Goal: Information Seeking & Learning: Learn about a topic

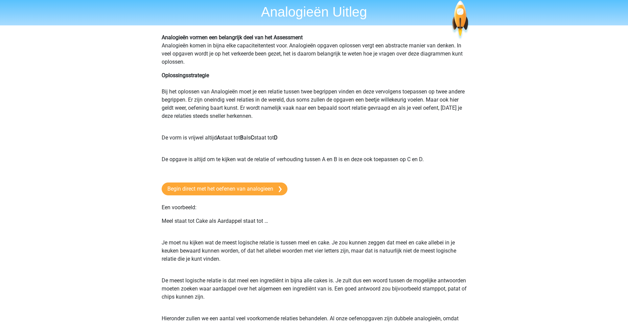
scroll to position [34, 0]
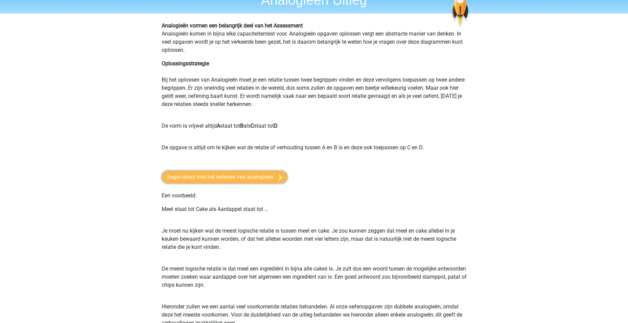
click at [256, 180] on link "Begin direct met het oefenen van analogieen" at bounding box center [225, 177] width 126 height 13
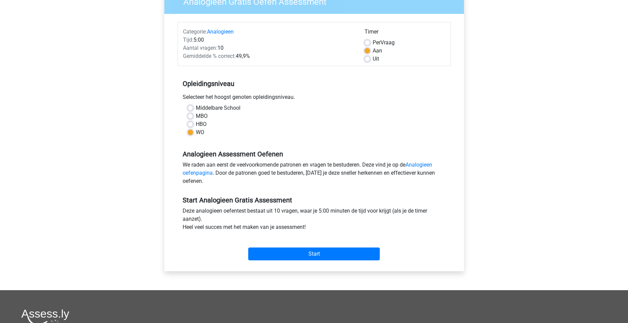
scroll to position [68, 0]
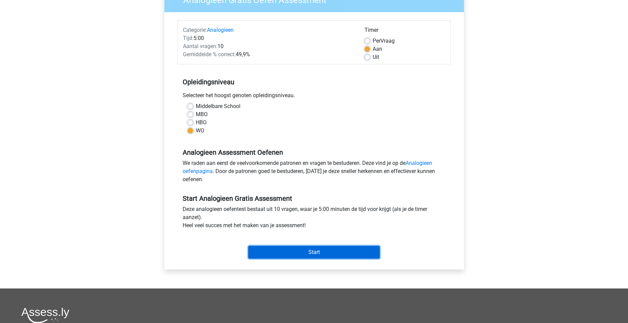
click at [299, 253] on input "Start" at bounding box center [314, 252] width 132 height 13
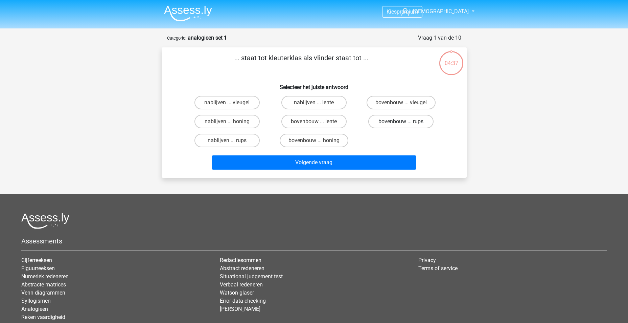
click at [407, 123] on label "bovenbouw ... rups" at bounding box center [400, 122] width 65 height 14
click at [406, 123] on input "bovenbouw ... rups" at bounding box center [403, 123] width 4 height 4
radio input "true"
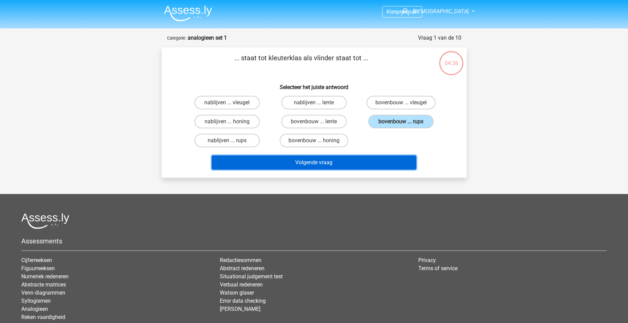
click at [342, 162] on button "Volgende vraag" at bounding box center [314, 162] width 205 height 14
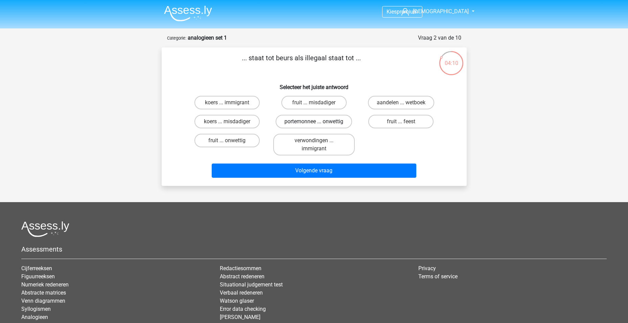
click at [339, 120] on label "portemonnee ... onwettig" at bounding box center [314, 122] width 76 height 14
click at [318, 121] on input "portemonnee ... onwettig" at bounding box center [316, 123] width 4 height 4
radio input "true"
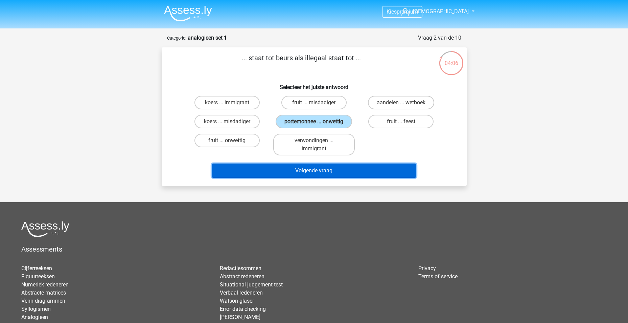
click at [341, 170] on button "Volgende vraag" at bounding box center [314, 170] width 205 height 14
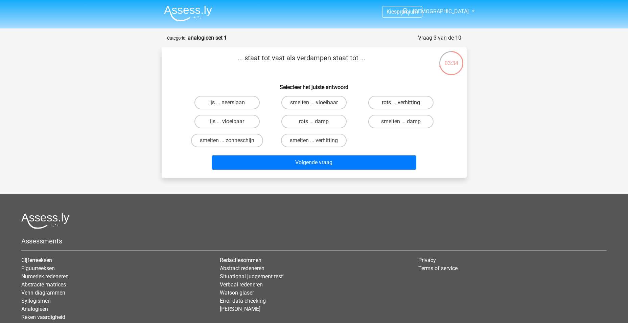
click at [379, 104] on label "rots ... verhitting" at bounding box center [400, 103] width 65 height 14
click at [401, 104] on input "rots ... verhitting" at bounding box center [403, 105] width 4 height 4
radio input "true"
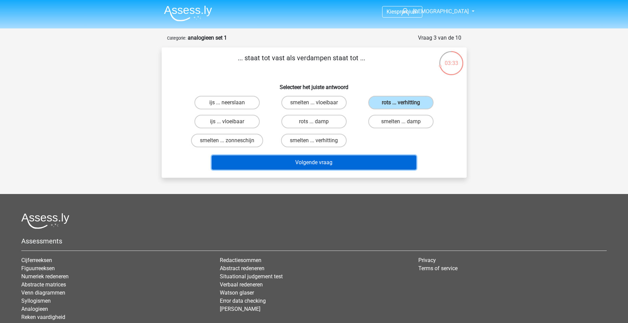
click at [338, 164] on button "Volgende vraag" at bounding box center [314, 162] width 205 height 14
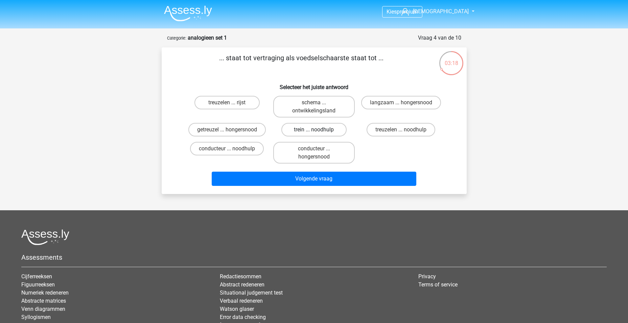
click at [303, 126] on label "trein ... noodhulp" at bounding box center [313, 130] width 65 height 14
click at [314, 130] on input "trein ... noodhulp" at bounding box center [316, 132] width 4 height 4
radio input "true"
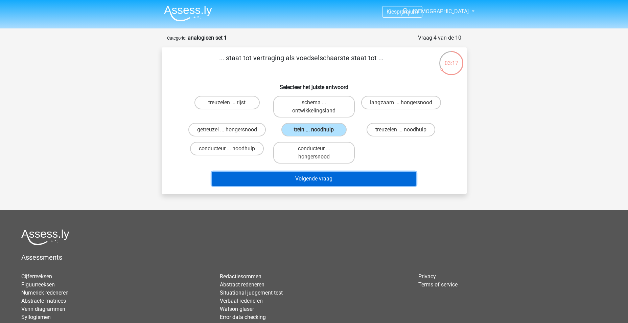
click at [308, 177] on button "Volgende vraag" at bounding box center [314, 179] width 205 height 14
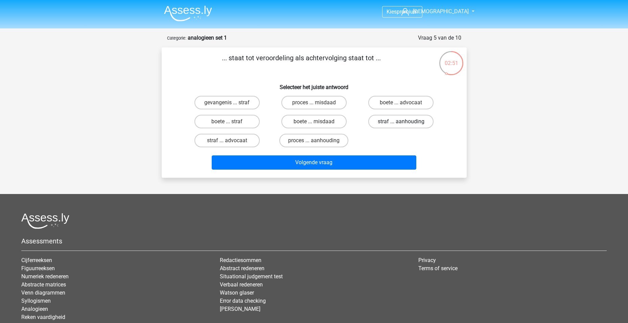
click at [416, 122] on label "straf ... aanhouding" at bounding box center [400, 122] width 65 height 14
click at [406, 122] on input "straf ... aanhouding" at bounding box center [403, 123] width 4 height 4
radio input "true"
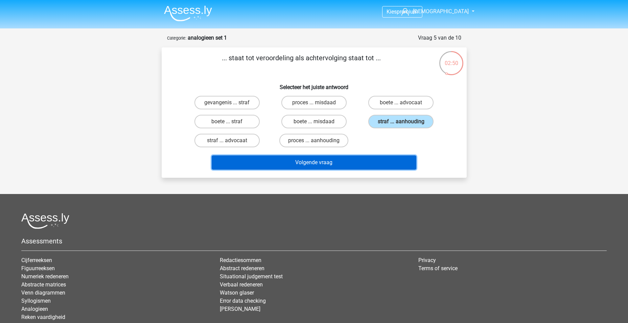
click at [334, 163] on button "Volgende vraag" at bounding box center [314, 162] width 205 height 14
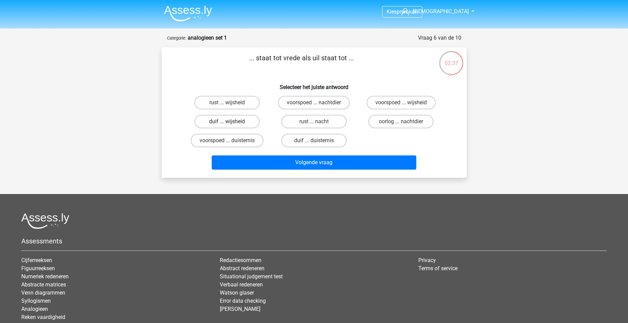
click at [246, 126] on label "duif ... wijsheid" at bounding box center [227, 122] width 65 height 14
click at [231, 126] on input "duif ... wijsheid" at bounding box center [229, 123] width 4 height 4
radio input "true"
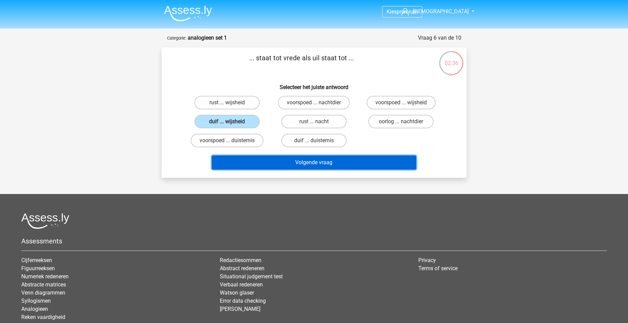
click at [326, 164] on button "Volgende vraag" at bounding box center [314, 162] width 205 height 14
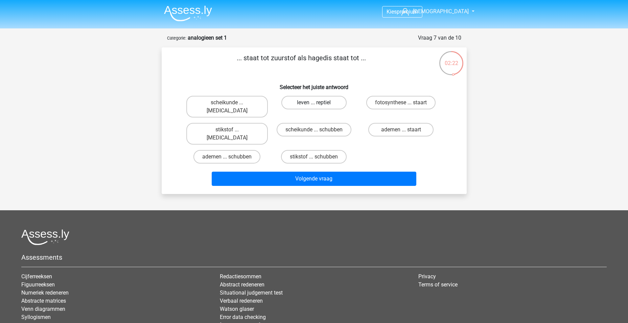
click at [319, 99] on label "leven ... reptiel" at bounding box center [313, 103] width 65 height 14
click at [318, 103] on input "leven ... reptiel" at bounding box center [316, 105] width 4 height 4
radio input "true"
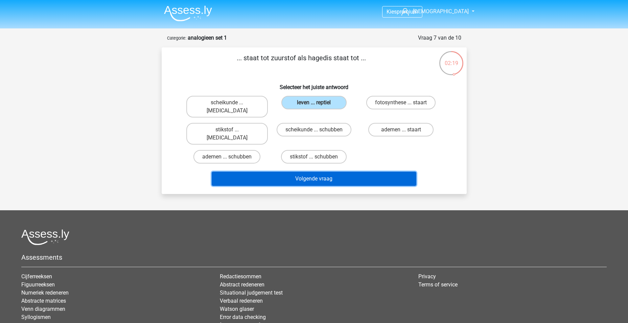
click at [306, 172] on button "Volgende vraag" at bounding box center [314, 179] width 205 height 14
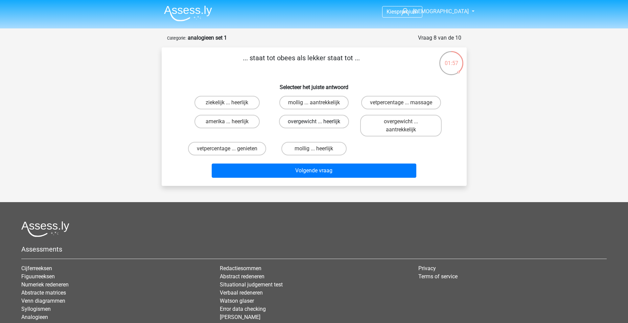
click at [338, 121] on label "overgewicht ... heerlijk" at bounding box center [314, 122] width 70 height 14
click at [318, 121] on input "overgewicht ... heerlijk" at bounding box center [316, 123] width 4 height 4
radio input "true"
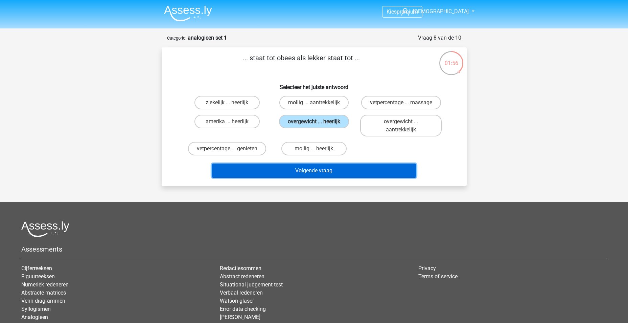
click at [337, 168] on button "Volgende vraag" at bounding box center [314, 170] width 205 height 14
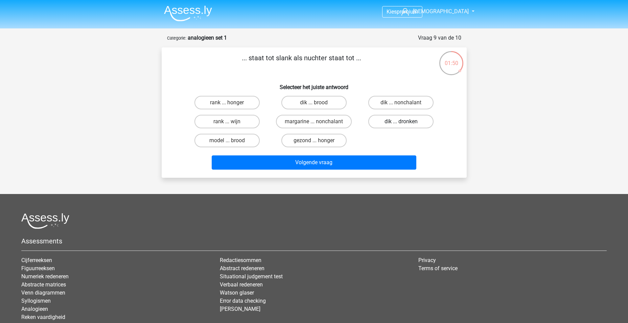
click at [394, 122] on label "dik ... dronken" at bounding box center [400, 122] width 65 height 14
click at [401, 122] on input "dik ... dronken" at bounding box center [403, 123] width 4 height 4
radio input "true"
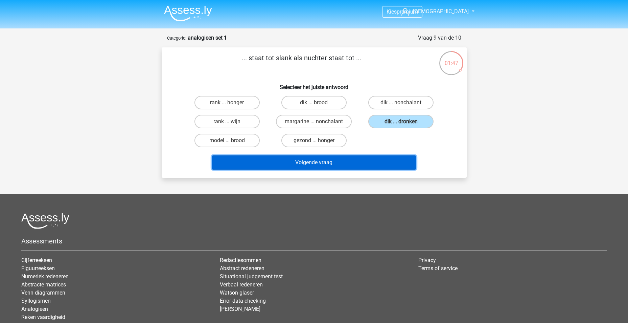
click at [354, 162] on button "Volgende vraag" at bounding box center [314, 162] width 205 height 14
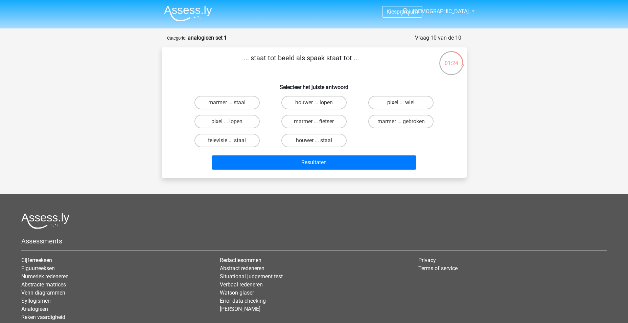
click at [391, 104] on label "pixel ... wiel" at bounding box center [400, 103] width 65 height 14
click at [401, 104] on input "pixel ... wiel" at bounding box center [403, 105] width 4 height 4
radio input "true"
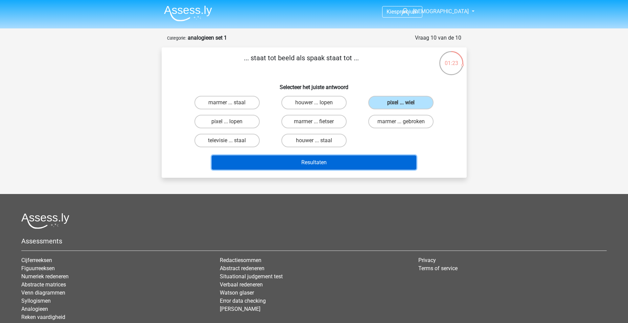
click at [338, 163] on button "Resultaten" at bounding box center [314, 162] width 205 height 14
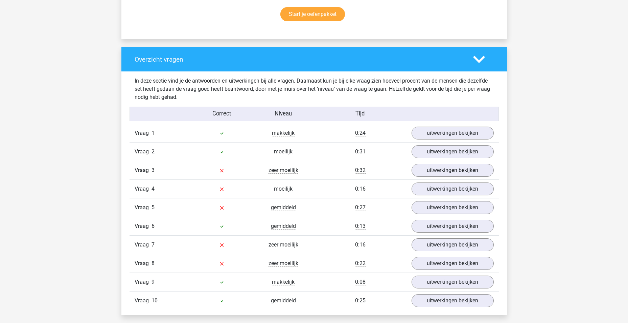
scroll to position [474, 0]
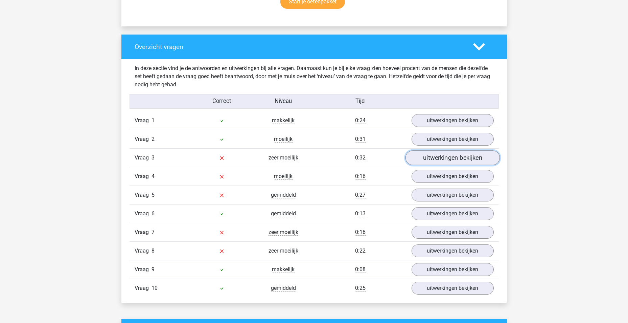
click at [427, 159] on link "uitwerkingen bekijken" at bounding box center [452, 157] width 94 height 15
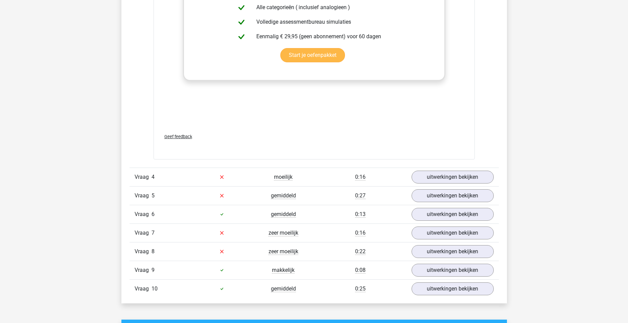
scroll to position [846, 0]
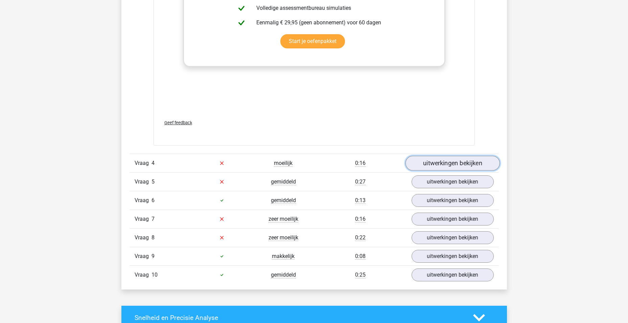
click at [442, 163] on link "uitwerkingen bekijken" at bounding box center [452, 163] width 94 height 15
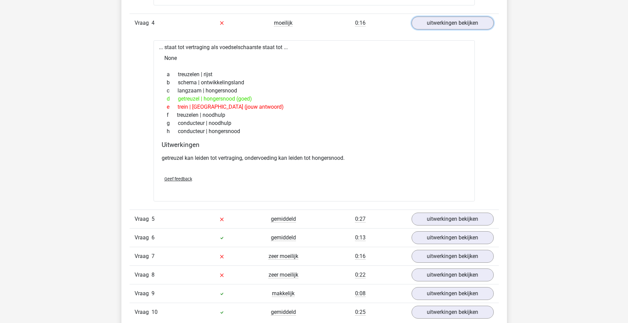
scroll to position [1015, 0]
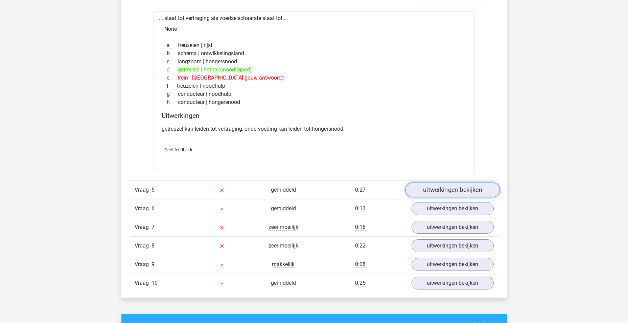
click at [439, 188] on link "uitwerkingen bekijken" at bounding box center [452, 189] width 94 height 15
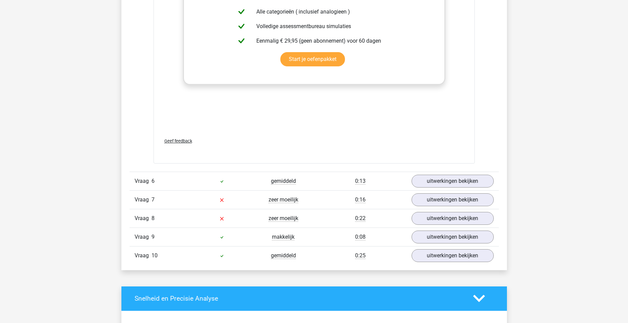
scroll to position [1421, 0]
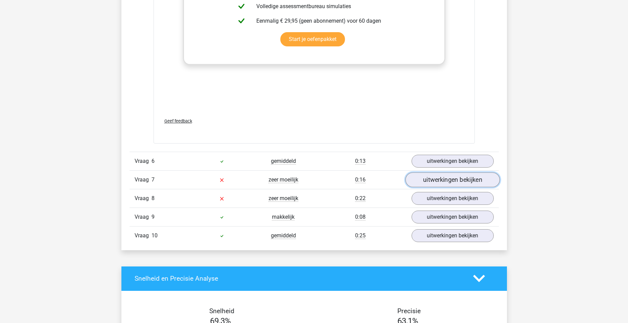
click at [443, 181] on link "uitwerkingen bekijken" at bounding box center [452, 179] width 94 height 15
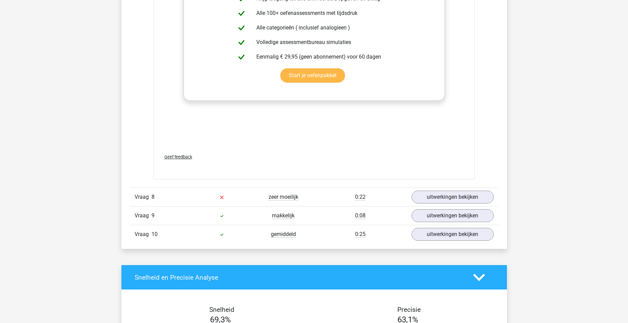
scroll to position [1827, 0]
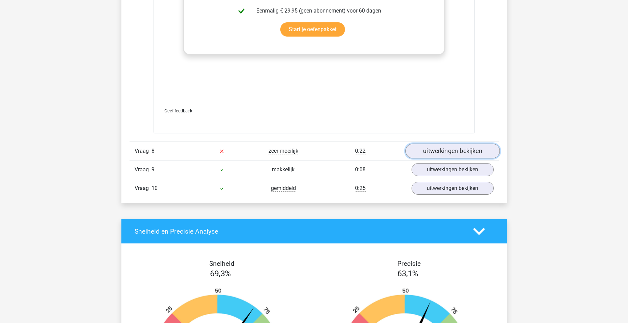
click at [453, 146] on link "uitwerkingen bekijken" at bounding box center [452, 150] width 94 height 15
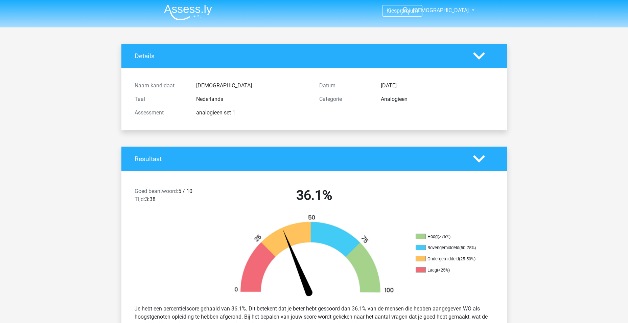
scroll to position [0, 0]
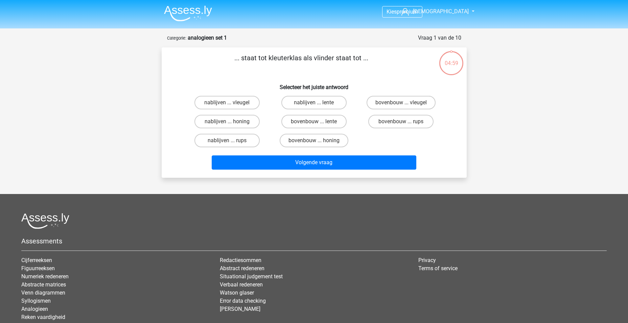
click at [187, 13] on img at bounding box center [188, 13] width 48 height 16
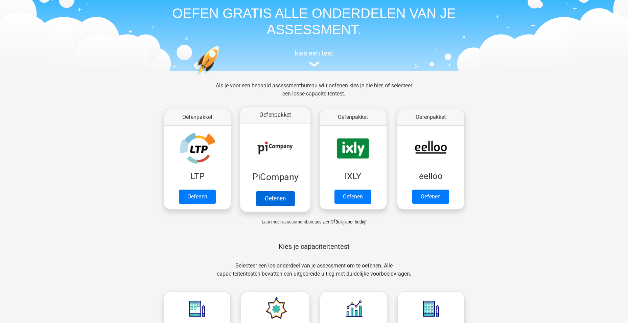
scroll to position [34, 0]
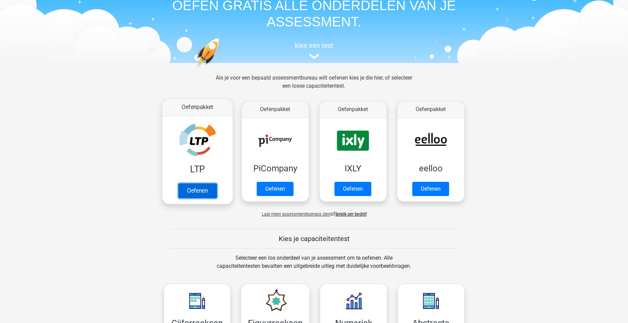
click at [195, 186] on link "Oefenen" at bounding box center [197, 190] width 39 height 15
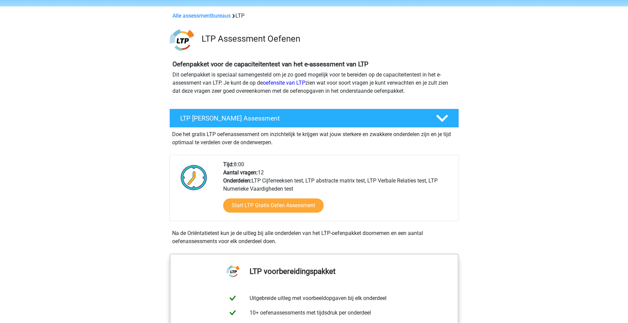
scroll to position [34, 0]
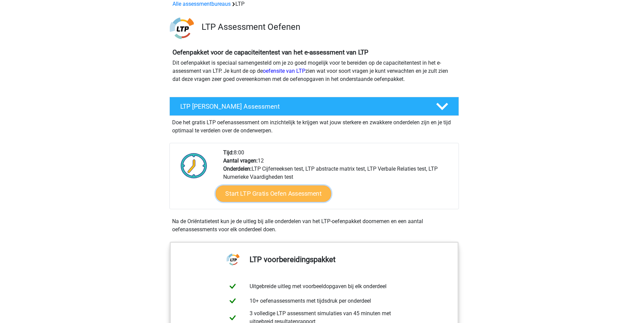
click at [278, 190] on link "Start LTP Gratis Oefen Assessment" at bounding box center [274, 193] width 116 height 16
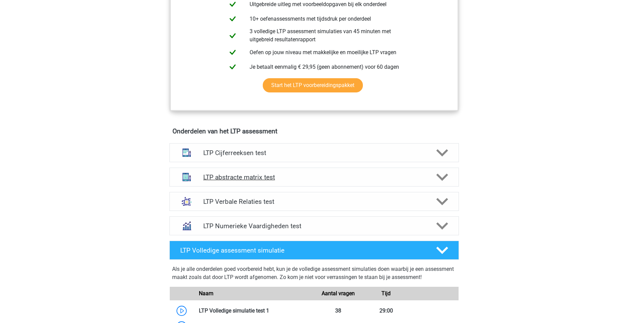
scroll to position [304, 0]
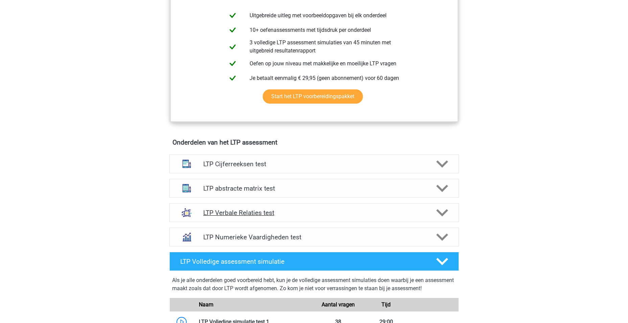
click at [434, 213] on div at bounding box center [441, 213] width 23 height 12
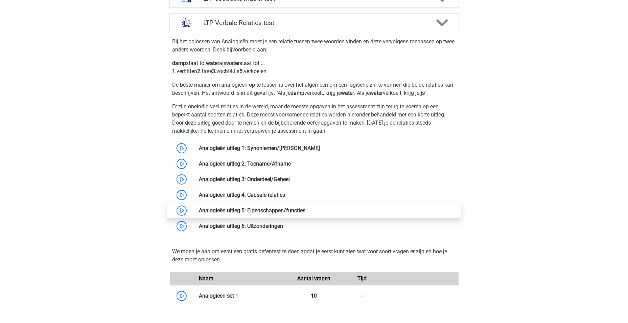
scroll to position [507, 0]
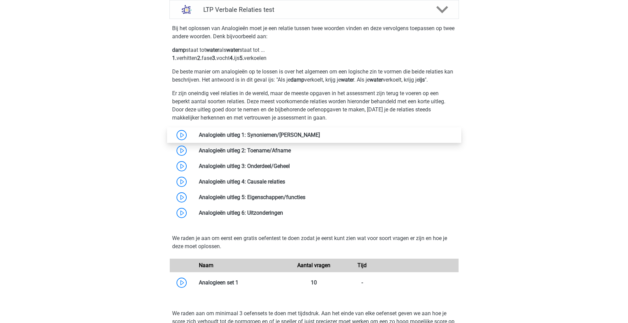
click at [320, 135] on link at bounding box center [320, 135] width 0 height 6
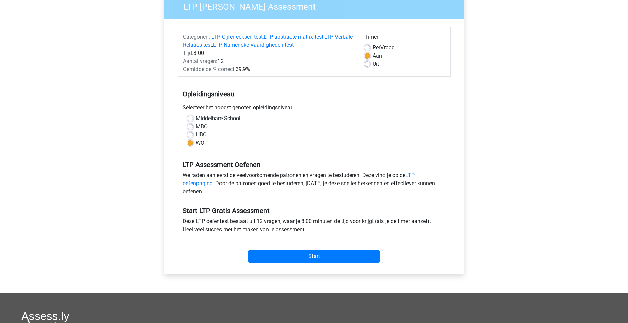
scroll to position [68, 0]
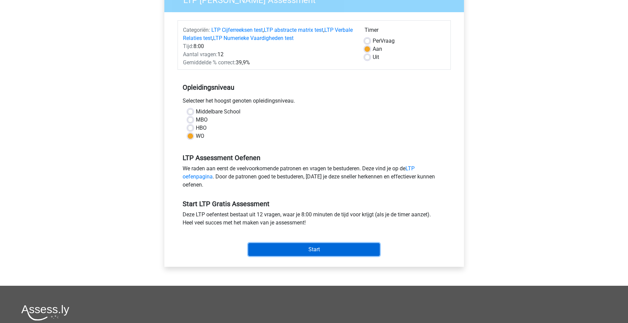
click at [321, 245] on input "Start" at bounding box center [314, 249] width 132 height 13
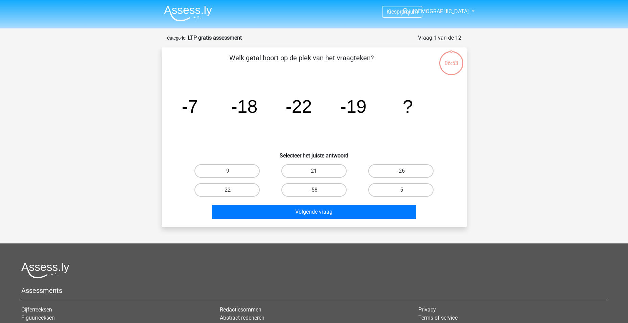
click at [385, 169] on label "-26" at bounding box center [400, 171] width 65 height 14
click at [401, 171] on input "-26" at bounding box center [403, 173] width 4 height 4
radio input "true"
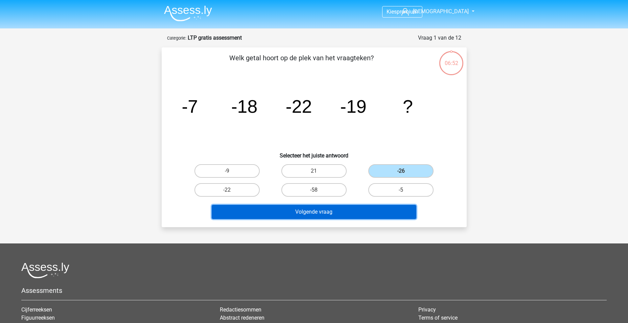
click at [350, 213] on button "Volgende vraag" at bounding box center [314, 212] width 205 height 14
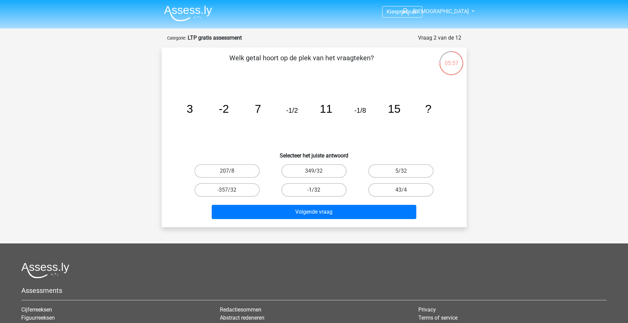
click at [321, 189] on label "-1/32" at bounding box center [313, 190] width 65 height 14
click at [318, 190] on input "-1/32" at bounding box center [316, 192] width 4 height 4
radio input "true"
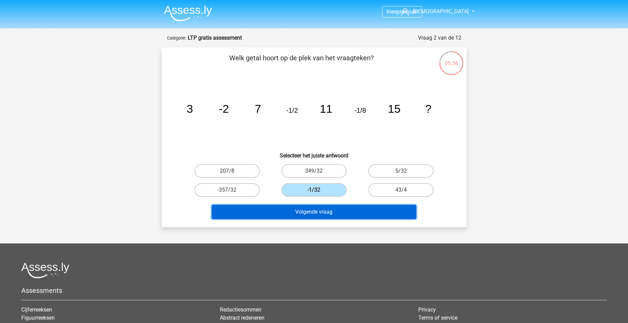
click at [355, 215] on button "Volgende vraag" at bounding box center [314, 212] width 205 height 14
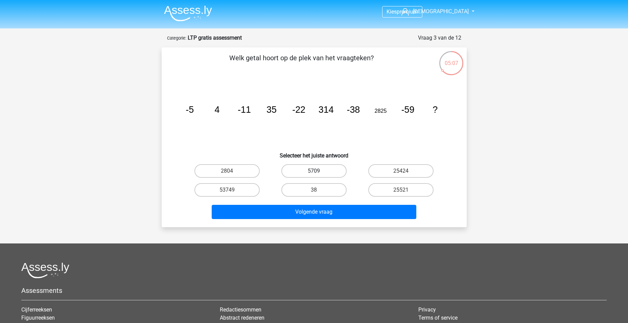
click at [306, 165] on label "5709" at bounding box center [313, 171] width 65 height 14
click at [314, 171] on input "5709" at bounding box center [316, 173] width 4 height 4
radio input "true"
click at [323, 170] on label "5709" at bounding box center [313, 171] width 65 height 14
click at [318, 171] on input "5709" at bounding box center [316, 173] width 4 height 4
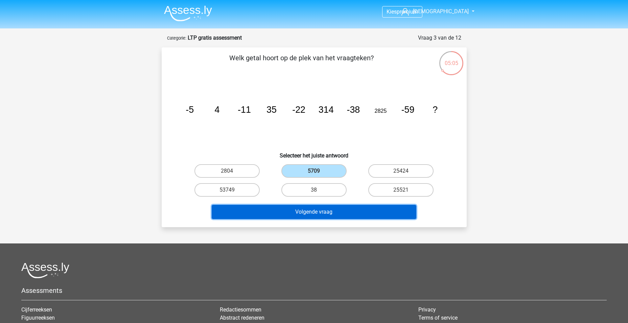
click at [379, 216] on button "Volgende vraag" at bounding box center [314, 212] width 205 height 14
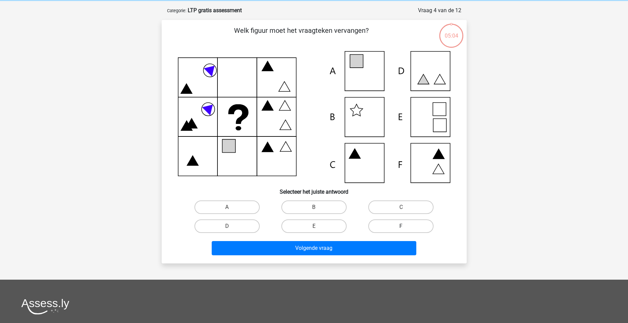
scroll to position [34, 0]
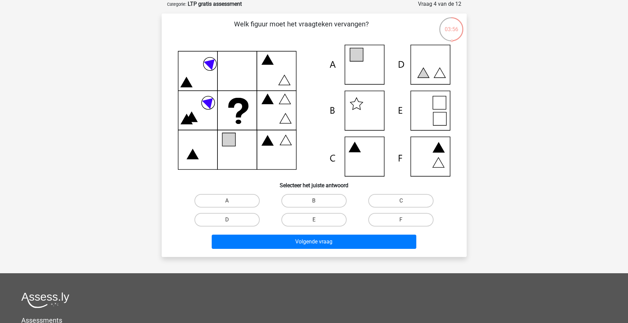
click at [423, 100] on icon at bounding box center [314, 111] width 273 height 132
click at [428, 107] on icon at bounding box center [314, 111] width 273 height 132
drag, startPoint x: 309, startPoint y: 219, endPoint x: 312, endPoint y: 220, distance: 3.5
click at [309, 219] on label "E" at bounding box center [313, 220] width 65 height 14
click at [314, 220] on input "E" at bounding box center [316, 222] width 4 height 4
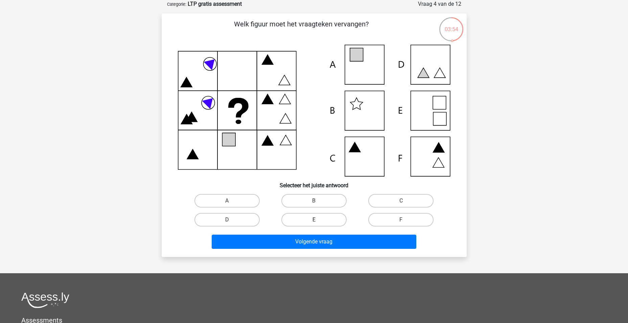
radio input "true"
click at [386, 218] on label "F" at bounding box center [400, 220] width 65 height 14
click at [401, 220] on input "F" at bounding box center [403, 222] width 4 height 4
radio input "true"
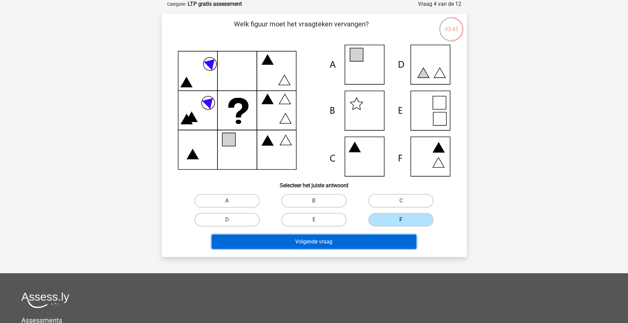
click at [308, 242] on button "Volgende vraag" at bounding box center [314, 241] width 205 height 14
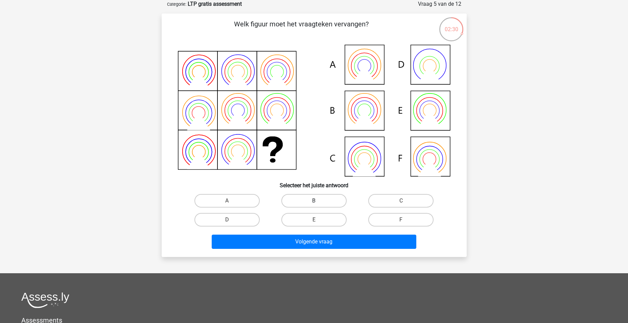
click at [309, 202] on label "B" at bounding box center [313, 201] width 65 height 14
click at [314, 202] on input "B" at bounding box center [316, 203] width 4 height 4
radio input "true"
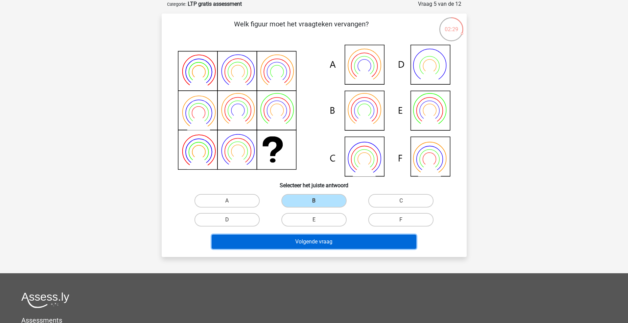
click at [351, 244] on button "Volgende vraag" at bounding box center [314, 241] width 205 height 14
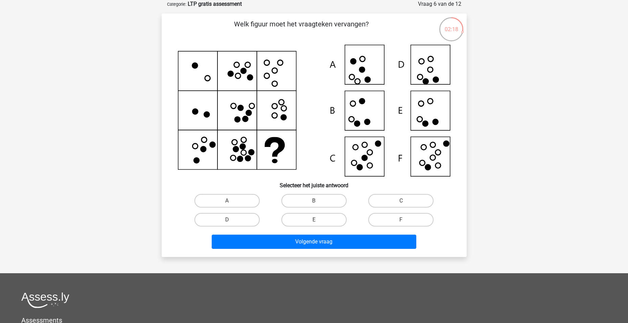
click at [355, 162] on icon at bounding box center [314, 111] width 273 height 132
click at [329, 197] on label "B" at bounding box center [313, 201] width 65 height 14
click at [318, 201] on input "B" at bounding box center [316, 203] width 4 height 4
radio input "true"
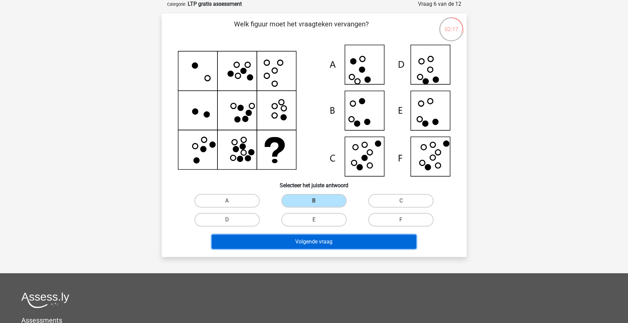
click at [334, 243] on button "Volgende vraag" at bounding box center [314, 241] width 205 height 14
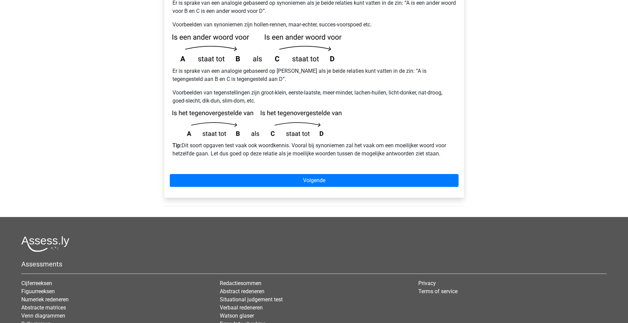
scroll to position [169, 0]
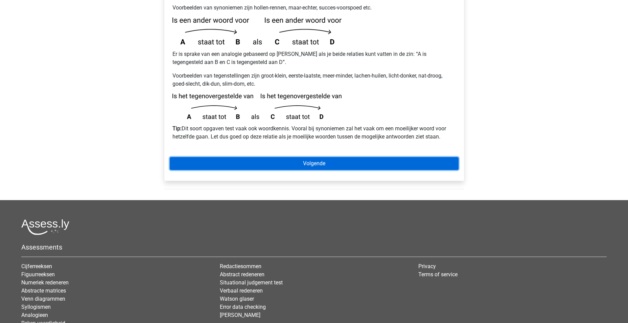
click at [324, 157] on link "Volgende" at bounding box center [314, 163] width 289 height 13
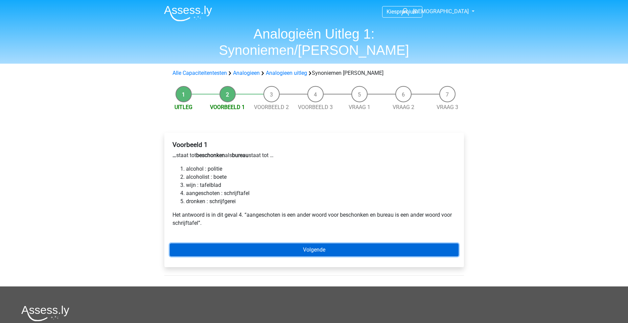
click at [330, 243] on link "Volgende" at bounding box center [314, 249] width 289 height 13
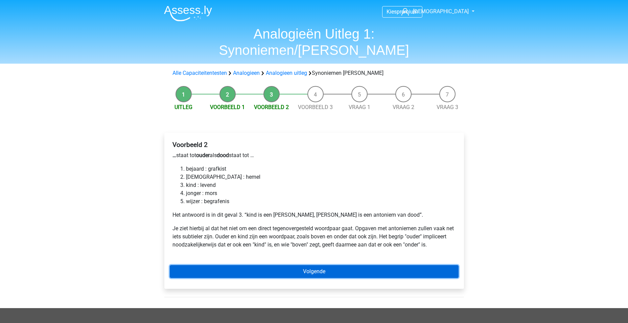
click at [313, 265] on link "Volgende" at bounding box center [314, 271] width 289 height 13
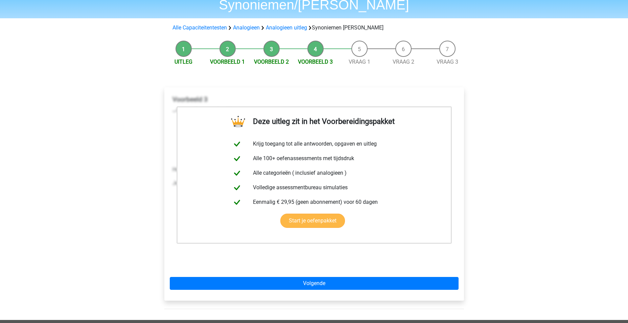
scroll to position [68, 0]
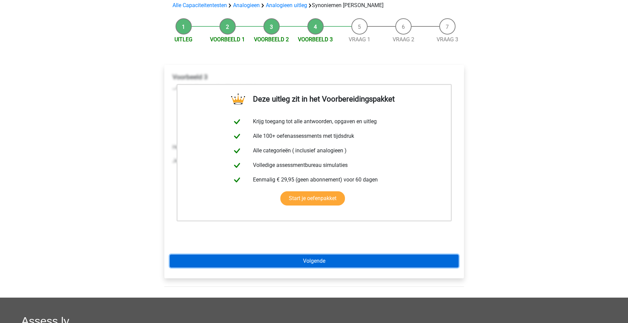
click at [321, 254] on link "Volgende" at bounding box center [314, 260] width 289 height 13
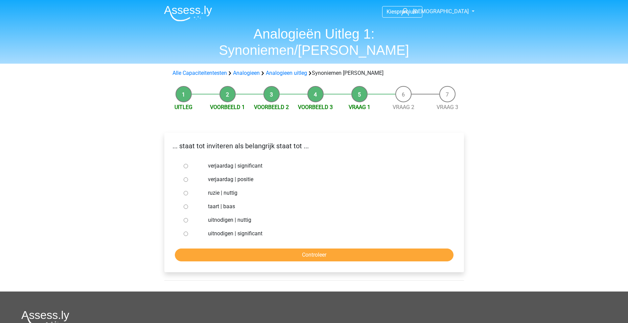
click at [186, 231] on input "uitnodigen | significant" at bounding box center [186, 233] width 4 height 4
radio input "true"
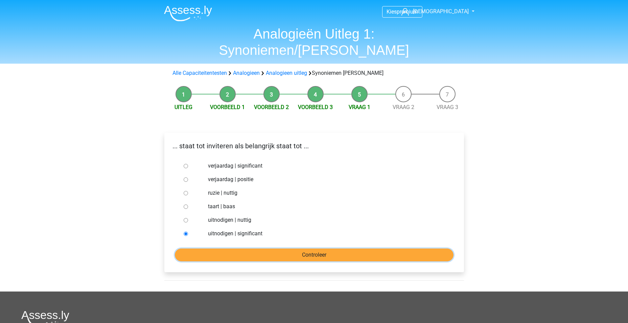
click at [251, 248] on input "Controleer" at bounding box center [314, 254] width 279 height 13
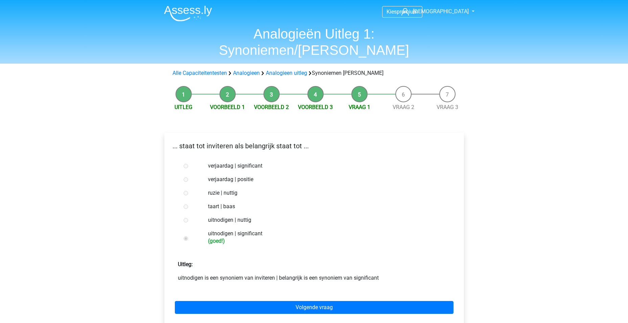
scroll to position [34, 0]
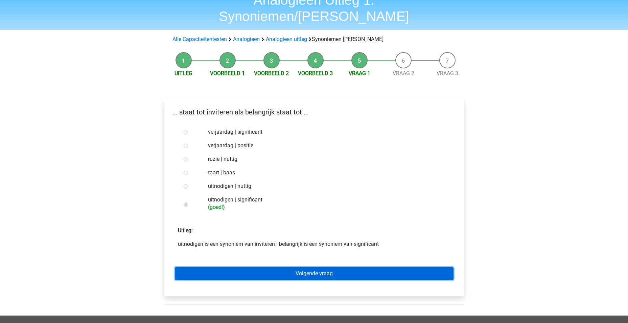
click at [327, 267] on link "Volgende vraag" at bounding box center [314, 273] width 279 height 13
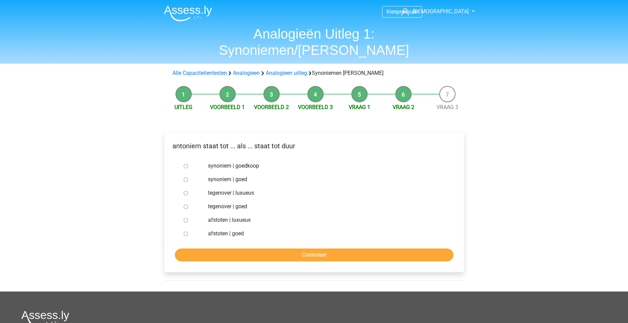
click at [187, 164] on input "synoniem | goedkoop" at bounding box center [186, 166] width 4 height 4
radio input "true"
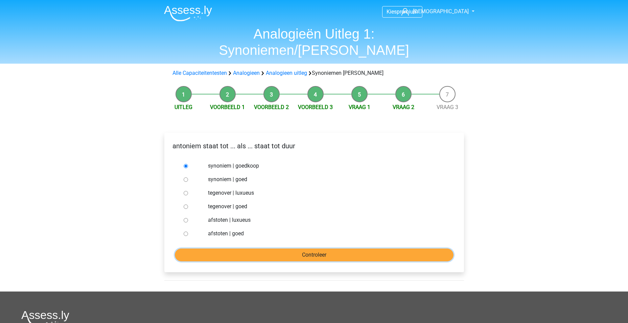
click at [234, 248] on input "Controleer" at bounding box center [314, 254] width 279 height 13
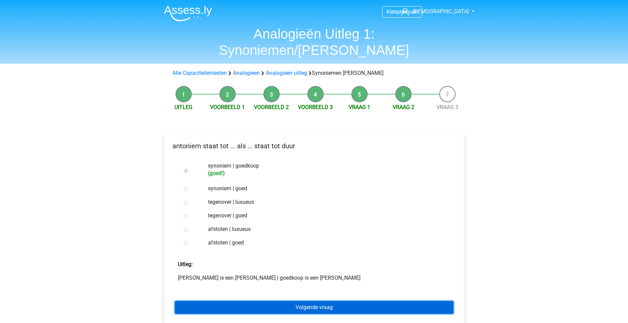
click at [274, 301] on link "Volgende vraag" at bounding box center [314, 307] width 279 height 13
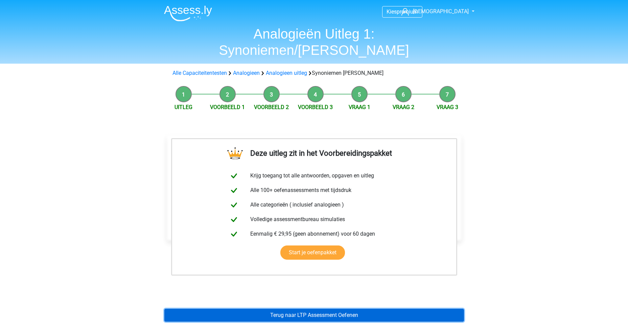
click at [277, 309] on link "Terug naar LTP Assessment Oefenen" at bounding box center [314, 315] width 300 height 13
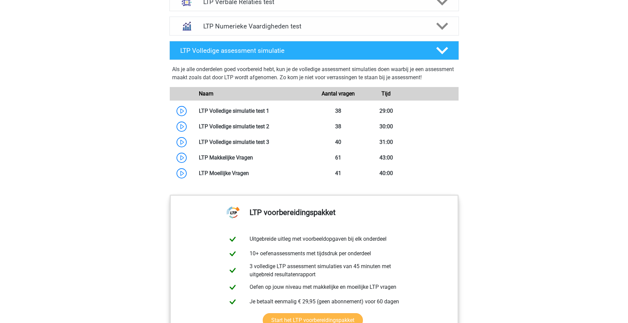
scroll to position [507, 0]
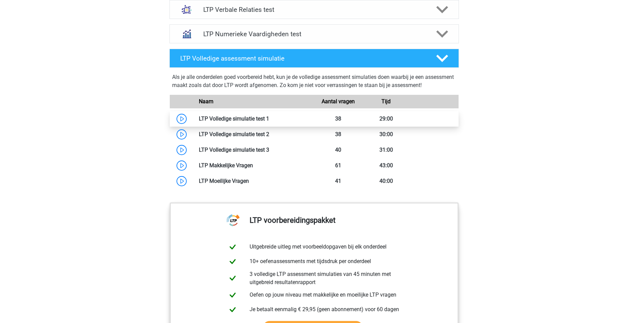
click at [269, 117] on link at bounding box center [269, 118] width 0 height 6
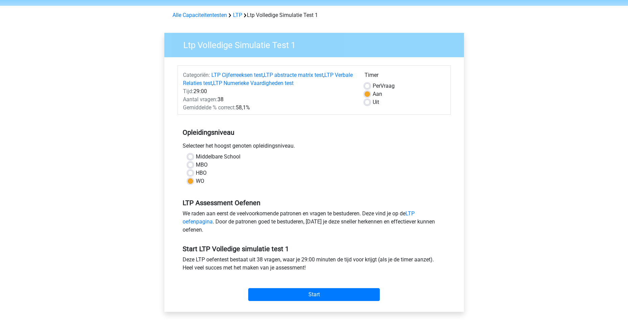
scroll to position [34, 0]
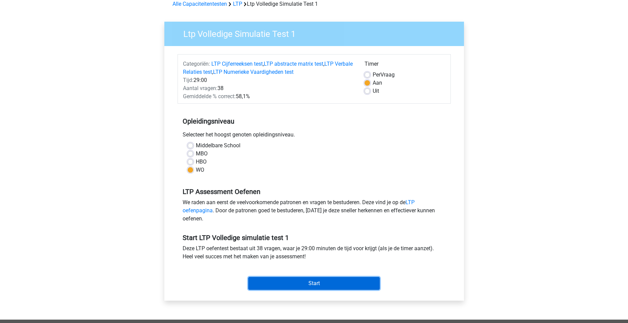
click at [303, 280] on input "Start" at bounding box center [314, 283] width 132 height 13
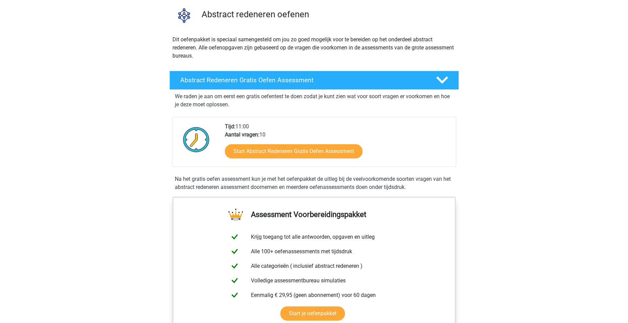
scroll to position [34, 0]
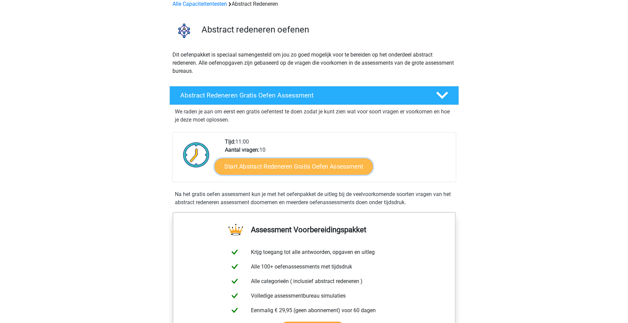
click at [319, 165] on link "Start Abstract Redeneren Gratis Oefen Assessment" at bounding box center [293, 166] width 158 height 16
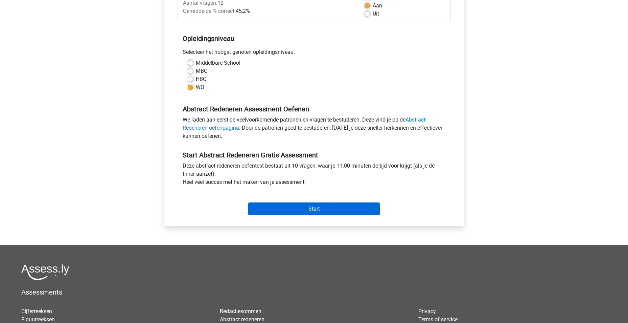
scroll to position [135, 0]
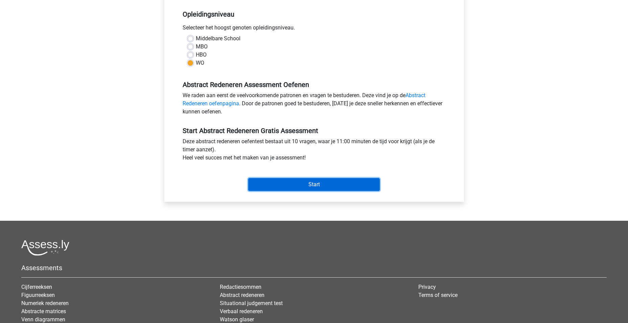
click at [325, 183] on input "Start" at bounding box center [314, 184] width 132 height 13
click at [307, 184] on input "Start" at bounding box center [314, 184] width 132 height 13
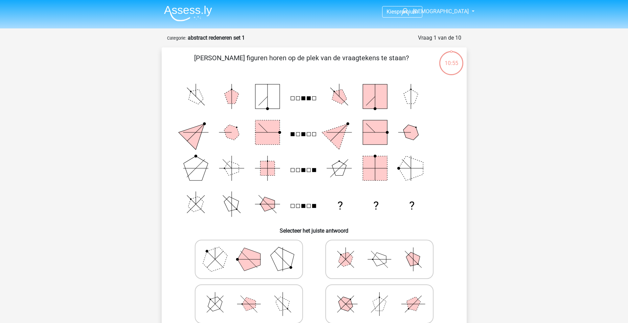
scroll to position [34, 0]
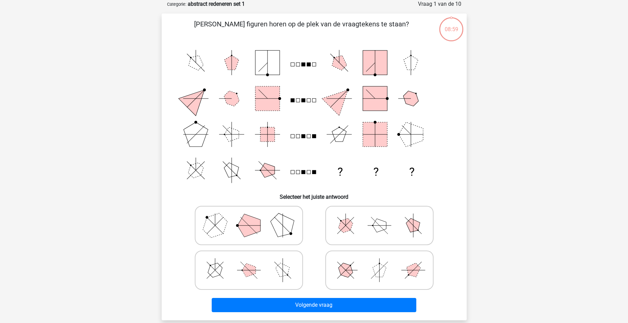
click at [361, 274] on icon at bounding box center [379, 270] width 101 height 34
click at [380, 262] on input "radio" at bounding box center [382, 259] width 4 height 4
radio input "true"
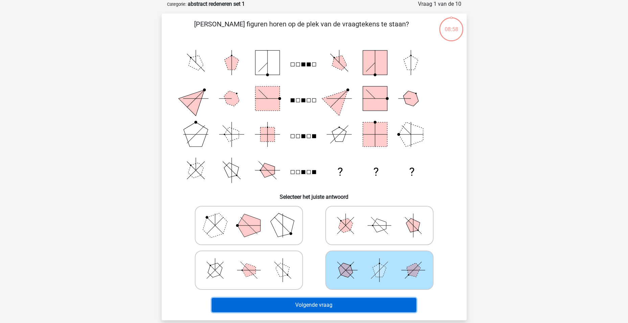
click at [356, 310] on button "Volgende vraag" at bounding box center [314, 305] width 205 height 14
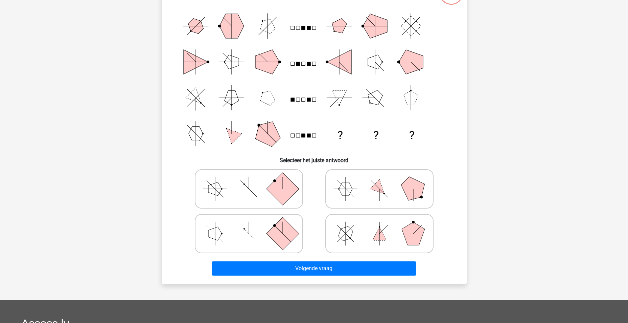
scroll to position [68, 0]
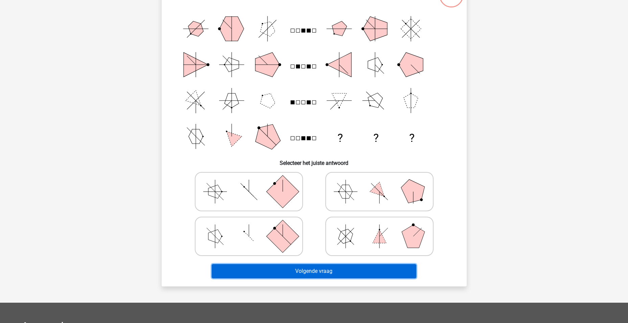
click at [331, 271] on button "Volgende vraag" at bounding box center [314, 271] width 205 height 14
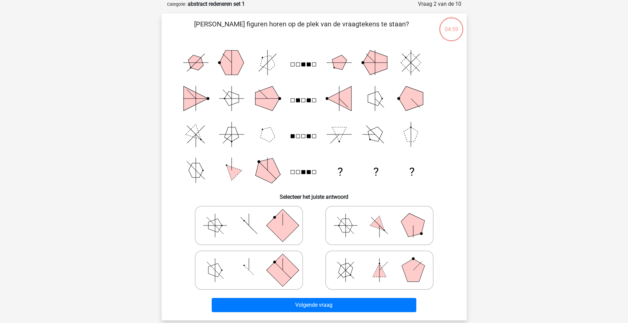
scroll to position [0, 0]
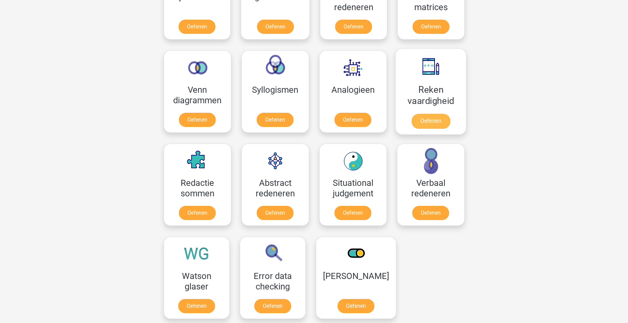
scroll to position [372, 0]
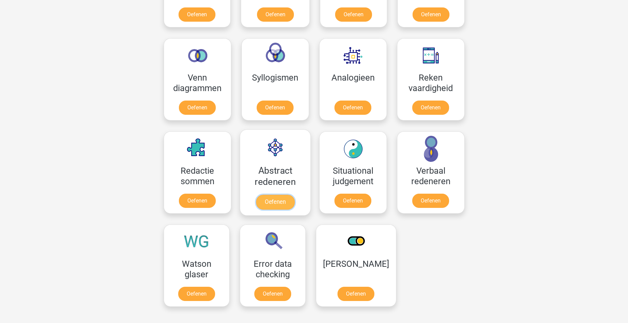
click at [286, 204] on link "Oefenen" at bounding box center [275, 202] width 39 height 15
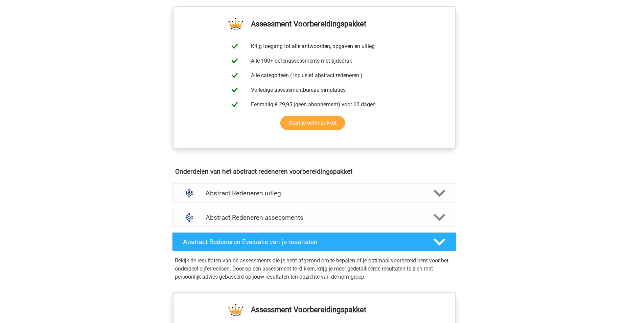
scroll to position [271, 0]
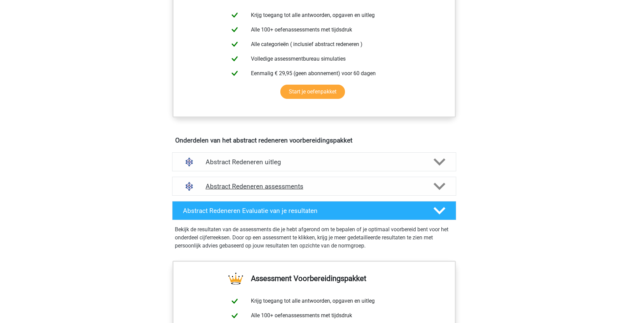
click at [439, 184] on icon at bounding box center [440, 186] width 12 height 12
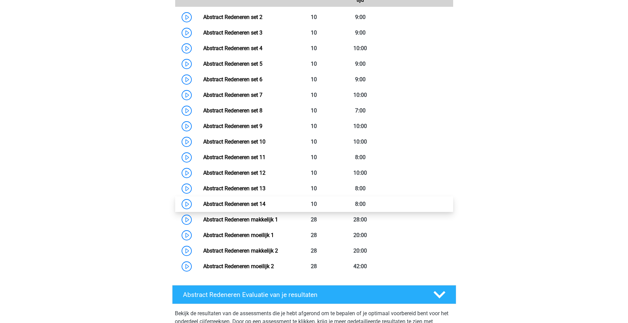
scroll to position [440, 0]
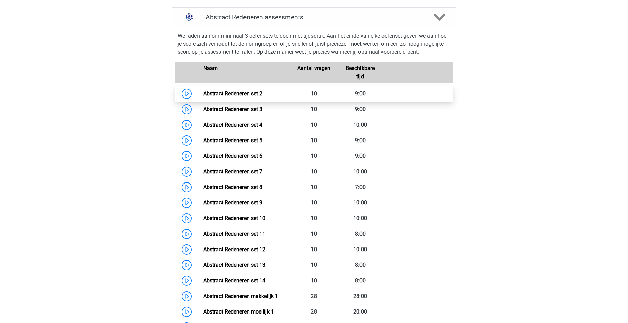
click at [256, 91] on link "Abstract Redeneren set 2" at bounding box center [232, 93] width 59 height 6
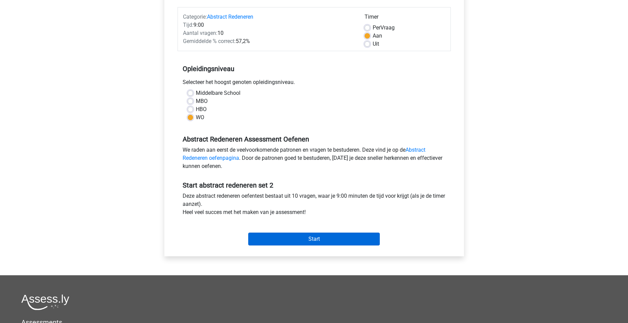
scroll to position [101, 0]
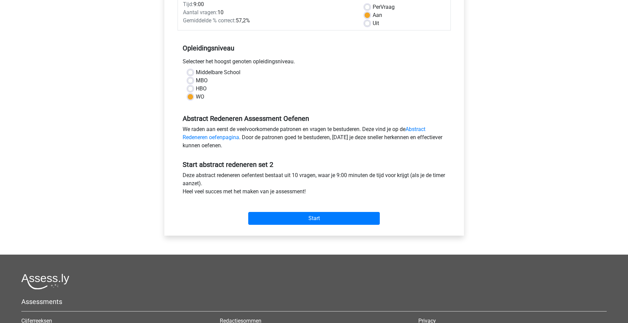
click at [304, 209] on div "Start" at bounding box center [314, 213] width 273 height 24
click at [306, 219] on input "Start" at bounding box center [314, 218] width 132 height 13
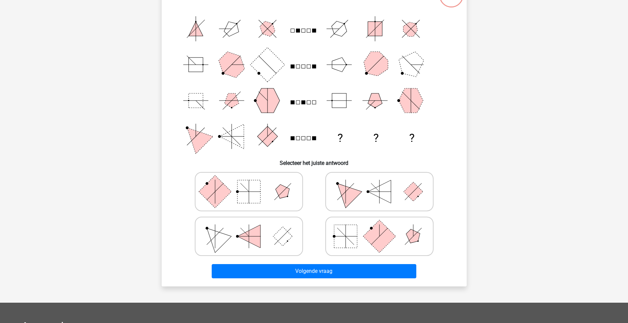
scroll to position [34, 0]
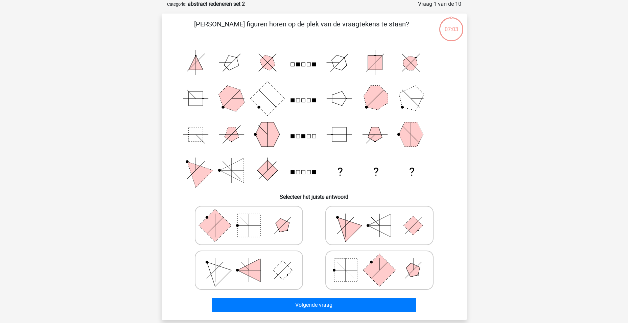
click at [347, 227] on polygon at bounding box center [345, 225] width 32 height 32
click at [380, 217] on input "radio" at bounding box center [382, 214] width 4 height 4
radio input "true"
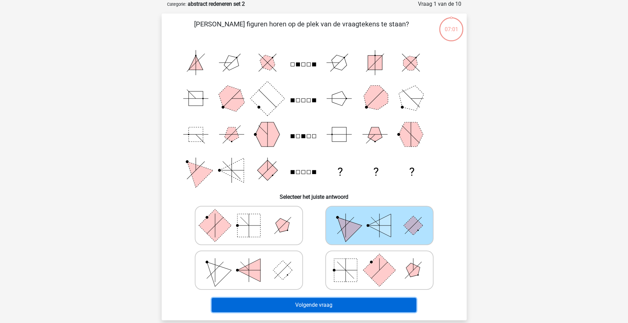
click at [348, 306] on button "Volgende vraag" at bounding box center [314, 305] width 205 height 14
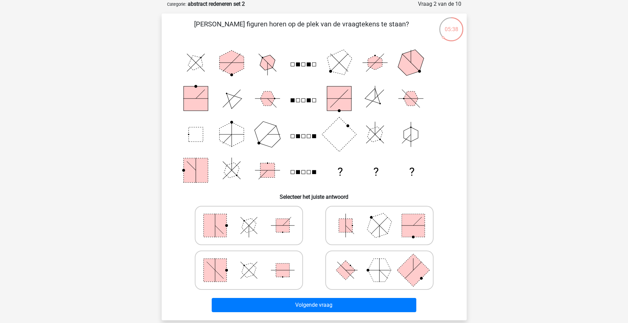
click at [339, 271] on rect at bounding box center [345, 269] width 19 height 19
click at [380, 262] on input "radio" at bounding box center [382, 259] width 4 height 4
radio input "true"
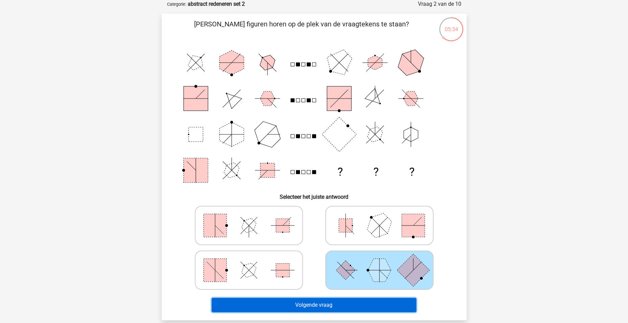
click at [342, 302] on button "Volgende vraag" at bounding box center [314, 305] width 205 height 14
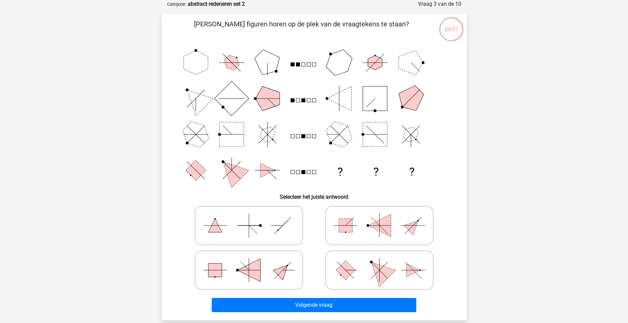
click at [372, 223] on icon at bounding box center [379, 225] width 101 height 34
click at [380, 217] on input "radio" at bounding box center [382, 214] width 4 height 4
radio input "true"
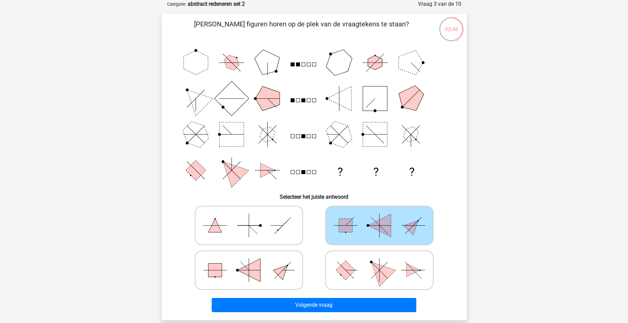
click at [343, 266] on rect at bounding box center [345, 269] width 19 height 19
click at [380, 262] on input "radio" at bounding box center [382, 259] width 4 height 4
radio input "true"
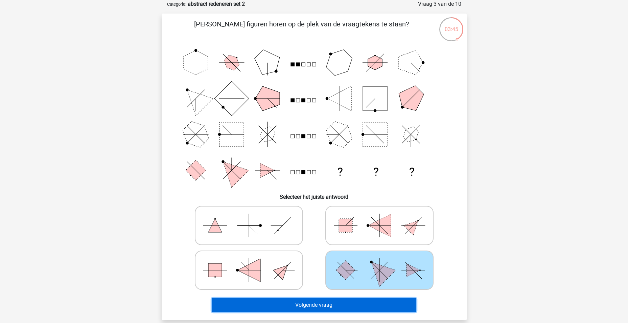
click at [341, 304] on button "Volgende vraag" at bounding box center [314, 305] width 205 height 14
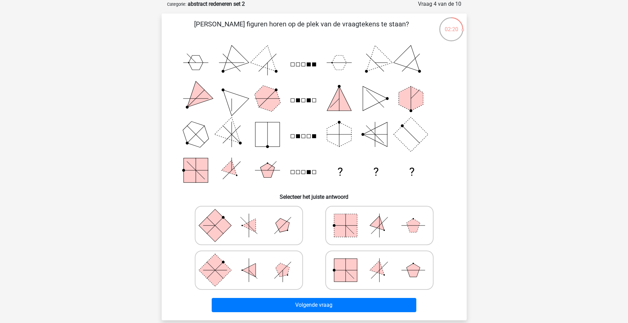
click at [377, 288] on label at bounding box center [379, 269] width 108 height 39
click at [380, 262] on input "radio" at bounding box center [382, 259] width 4 height 4
radio input "true"
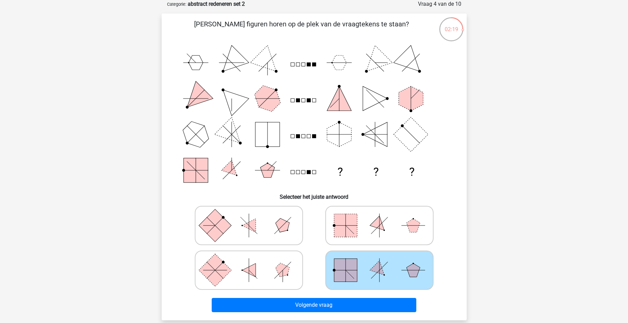
click at [377, 275] on icon at bounding box center [379, 270] width 101 height 34
click at [380, 262] on input "radio" at bounding box center [382, 259] width 4 height 4
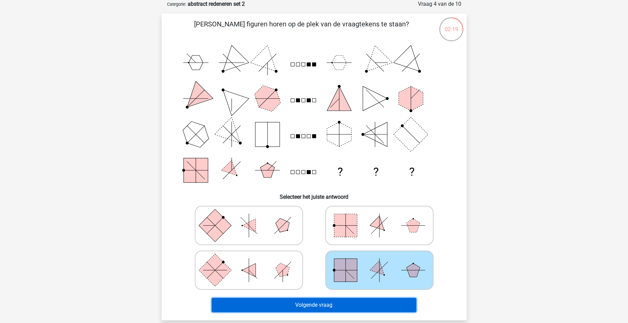
drag, startPoint x: 367, startPoint y: 306, endPoint x: 375, endPoint y: 307, distance: 7.5
click at [367, 306] on button "Volgende vraag" at bounding box center [314, 305] width 205 height 14
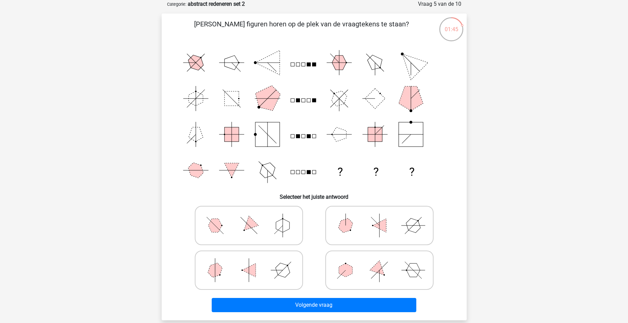
click at [345, 223] on line at bounding box center [346, 219] width 12 height 12
click at [380, 217] on input "radio" at bounding box center [382, 214] width 4 height 4
radio input "true"
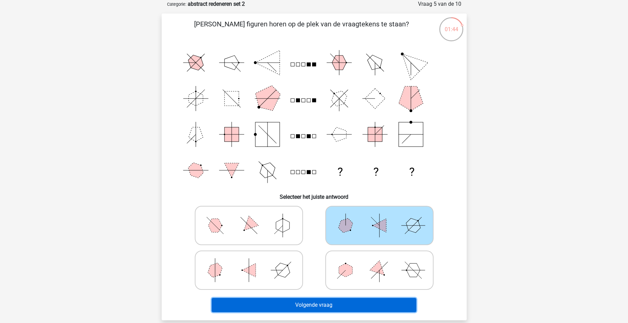
click at [369, 303] on button "Volgende vraag" at bounding box center [314, 305] width 205 height 14
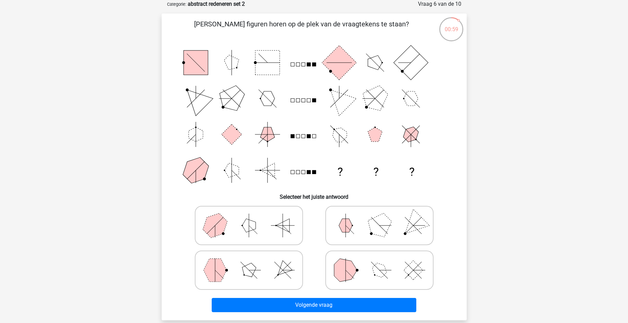
click at [274, 268] on icon at bounding box center [248, 270] width 101 height 34
click at [253, 262] on input "radio" at bounding box center [251, 259] width 4 height 4
radio input "true"
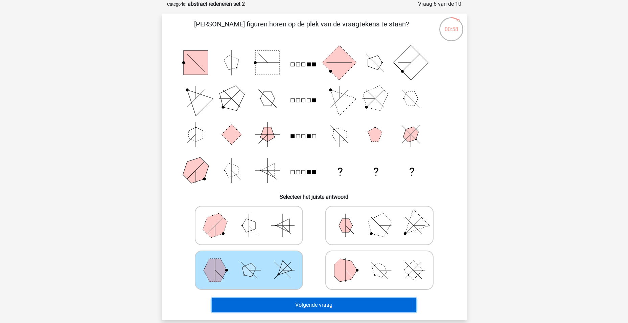
click at [338, 309] on button "Volgende vraag" at bounding box center [314, 305] width 205 height 14
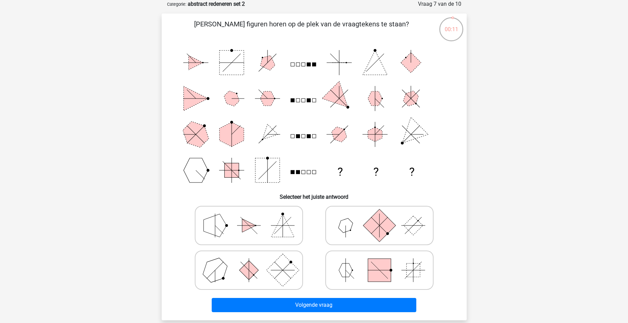
click at [271, 267] on rect at bounding box center [282, 269] width 32 height 32
click at [253, 262] on input "radio" at bounding box center [251, 259] width 4 height 4
radio input "true"
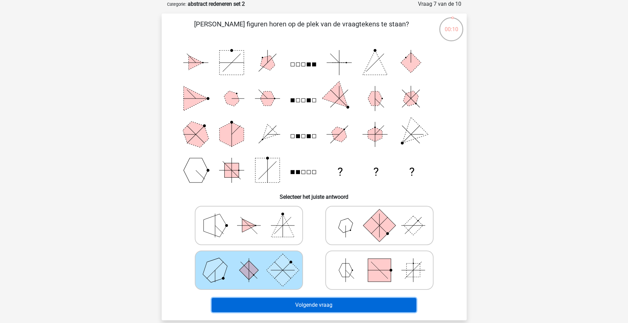
click at [303, 306] on button "Volgende vraag" at bounding box center [314, 305] width 205 height 14
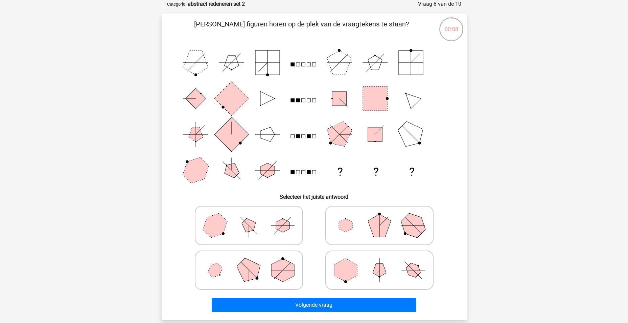
click at [243, 224] on polygon at bounding box center [248, 225] width 19 height 19
click at [249, 217] on input "radio" at bounding box center [251, 214] width 4 height 4
radio input "true"
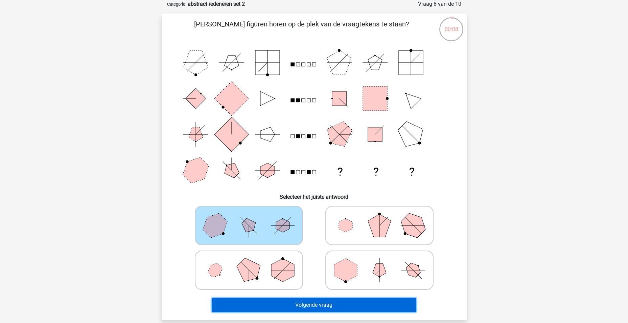
click at [299, 305] on button "Volgende vraag" at bounding box center [314, 305] width 205 height 14
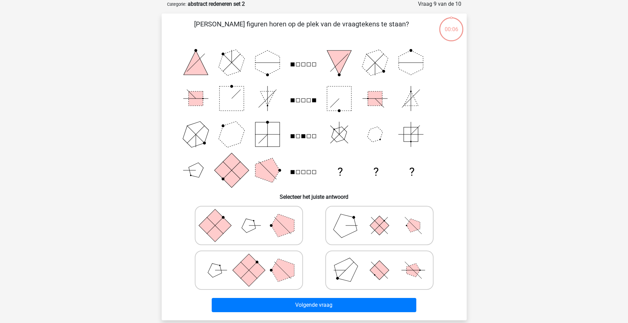
click at [371, 267] on icon at bounding box center [379, 270] width 101 height 34
click at [380, 262] on input "radio" at bounding box center [382, 259] width 4 height 4
radio input "true"
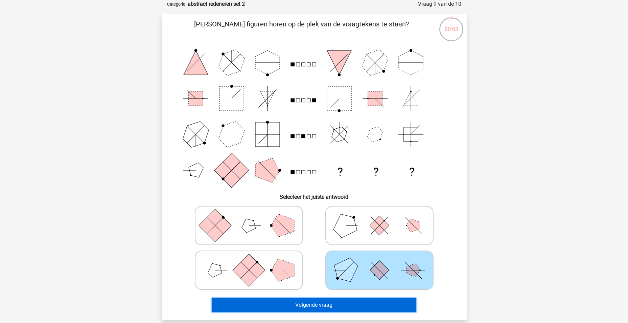
click at [354, 301] on button "Volgende vraag" at bounding box center [314, 305] width 205 height 14
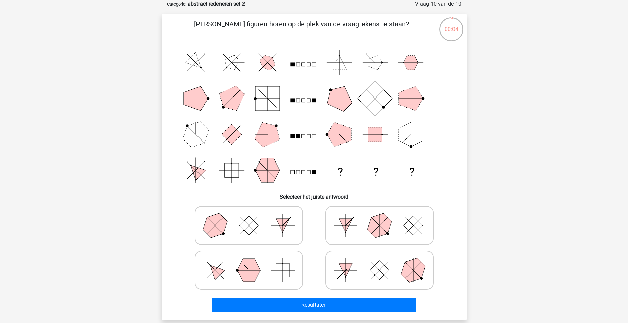
click at [374, 227] on polygon at bounding box center [379, 225] width 32 height 32
click at [380, 217] on input "radio" at bounding box center [382, 214] width 4 height 4
radio input "true"
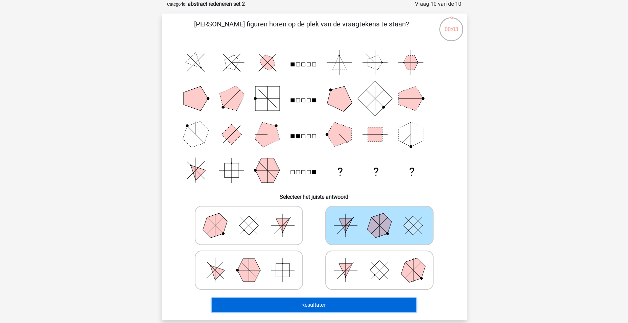
click at [348, 306] on button "Resultaten" at bounding box center [314, 305] width 205 height 14
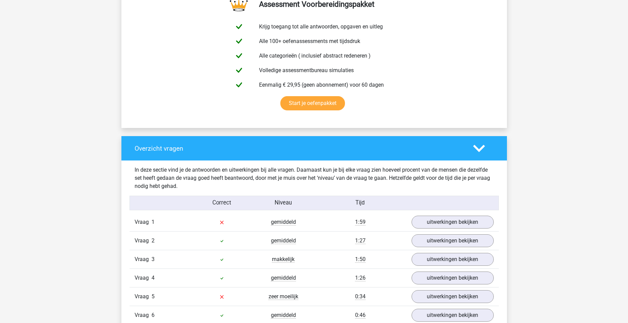
scroll to position [406, 0]
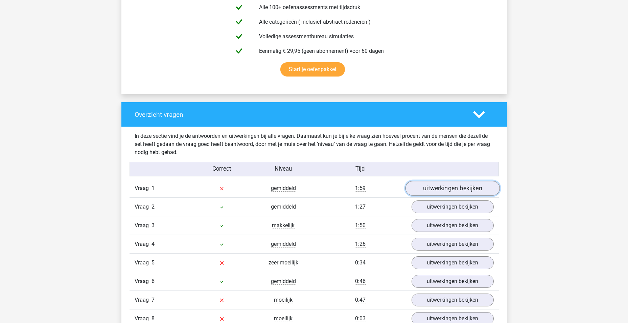
click at [434, 191] on link "uitwerkingen bekijken" at bounding box center [452, 188] width 94 height 15
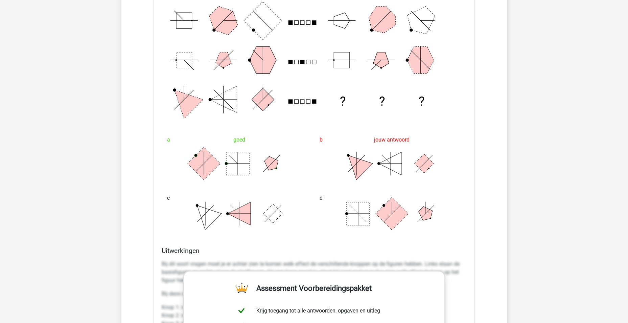
scroll to position [677, 0]
